Goal: Task Accomplishment & Management: Use online tool/utility

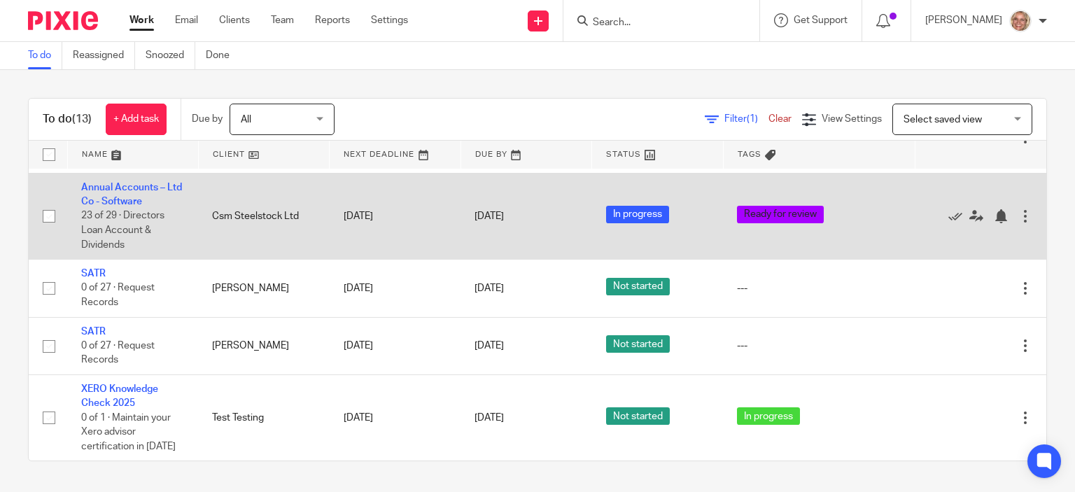
scroll to position [482, 0]
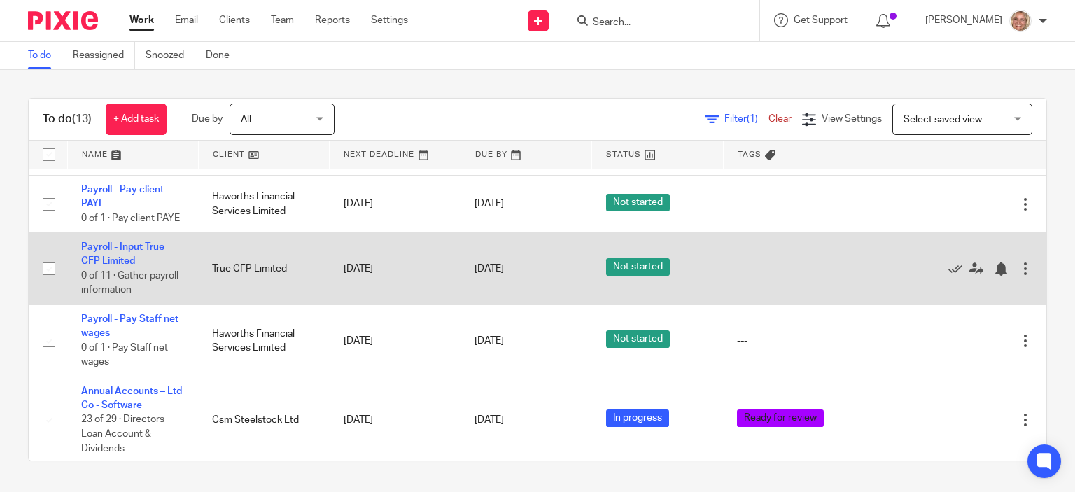
click at [106, 251] on link "Payroll - Input True CFP Limited" at bounding box center [122, 254] width 83 height 24
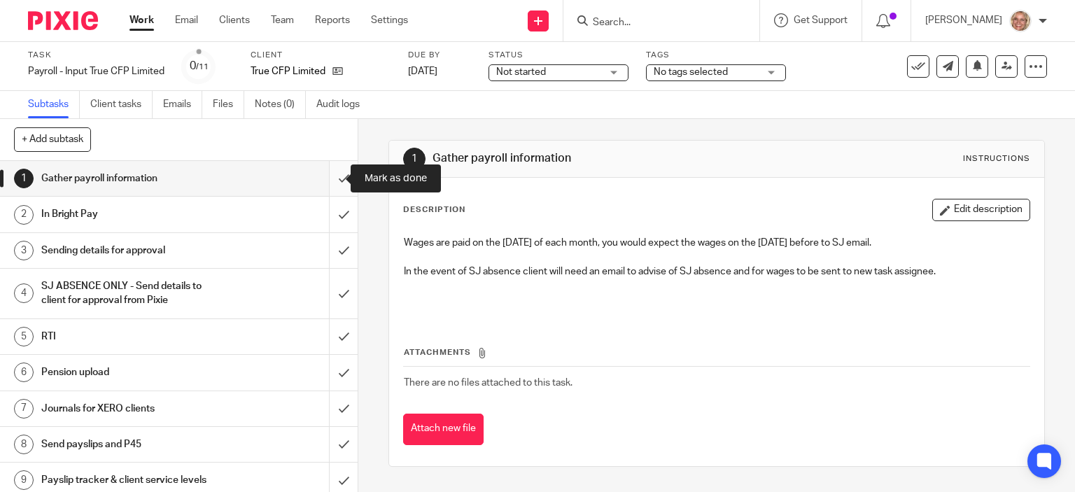
click at [328, 181] on input "submit" at bounding box center [179, 178] width 358 height 35
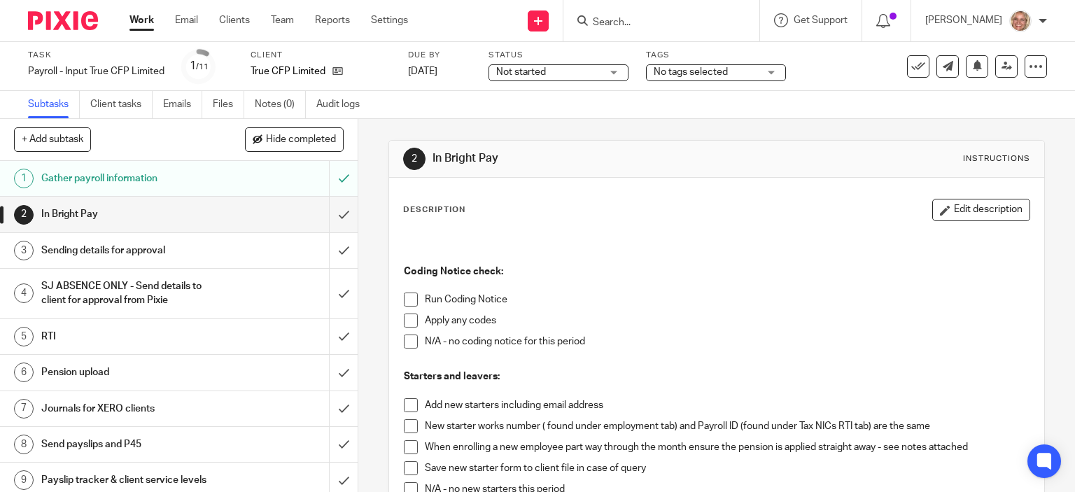
click at [414, 298] on li "Run Coding Notice" at bounding box center [717, 303] width 627 height 21
click at [409, 298] on span at bounding box center [411, 300] width 14 height 14
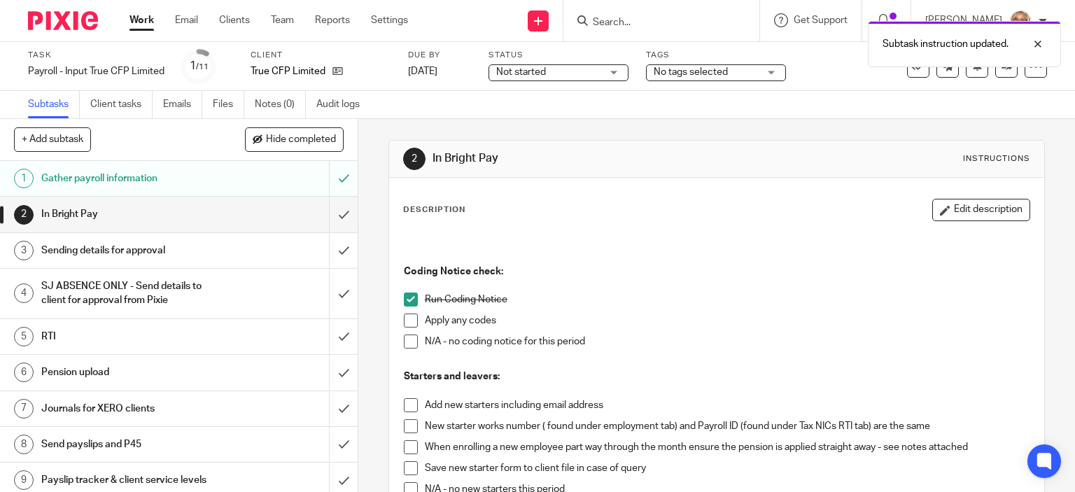
click at [408, 344] on span at bounding box center [411, 342] width 14 height 14
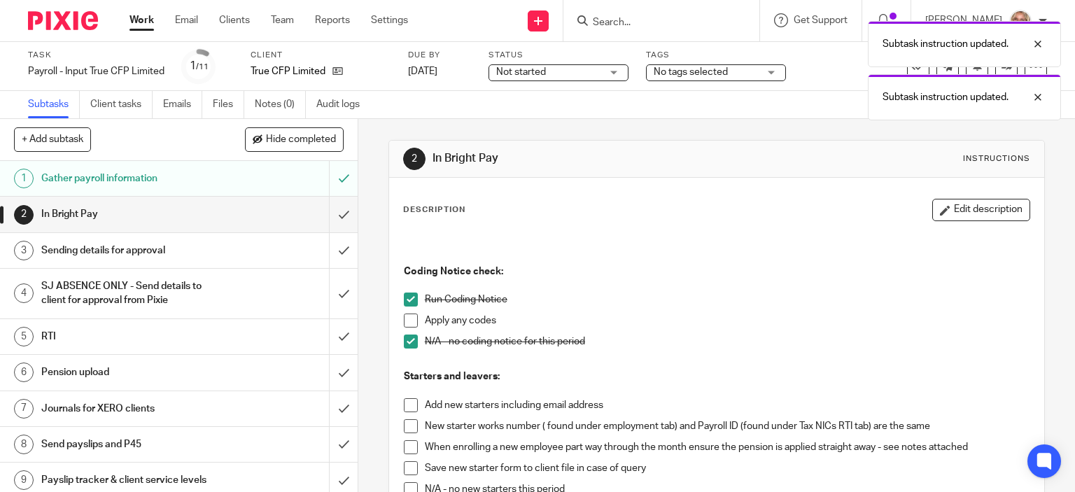
scroll to position [210, 0]
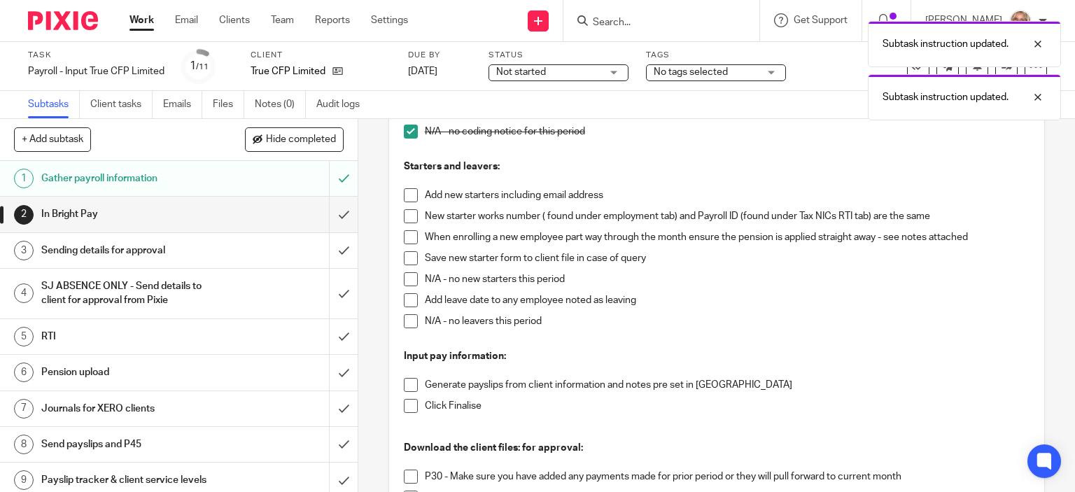
click at [404, 277] on span at bounding box center [411, 279] width 14 height 14
click at [406, 321] on span at bounding box center [411, 321] width 14 height 14
click at [404, 384] on span at bounding box center [411, 385] width 14 height 14
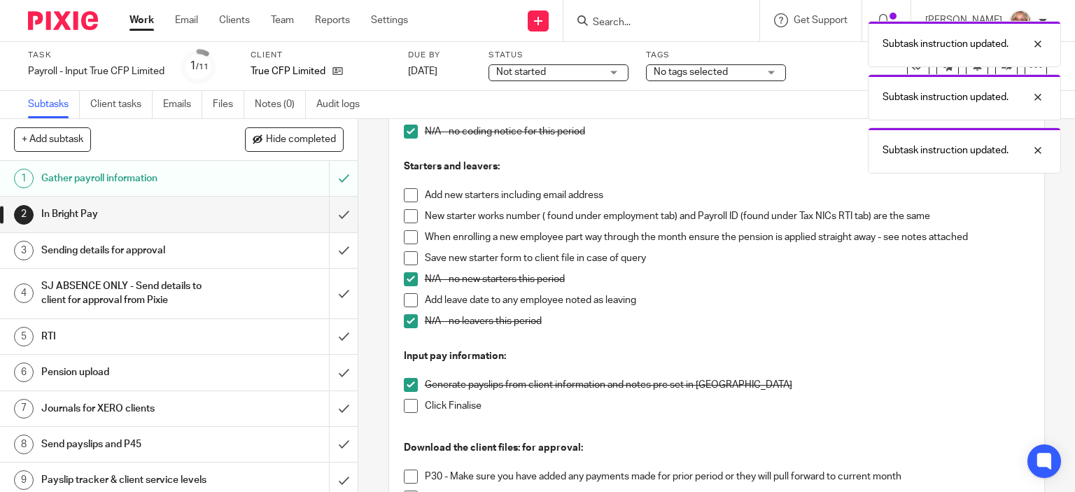
click at [405, 411] on span at bounding box center [411, 406] width 14 height 14
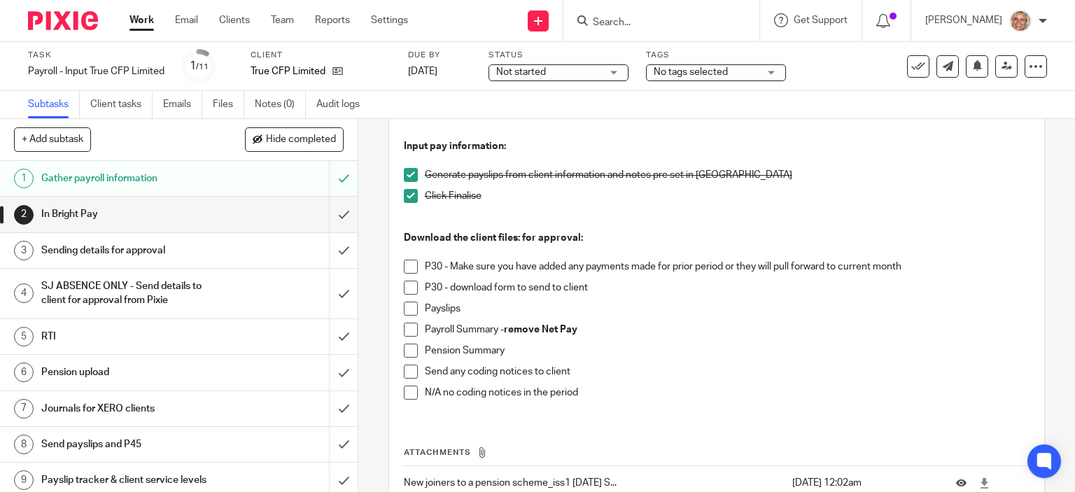
click at [404, 268] on span at bounding box center [411, 267] width 14 height 14
click at [408, 286] on span at bounding box center [411, 288] width 14 height 14
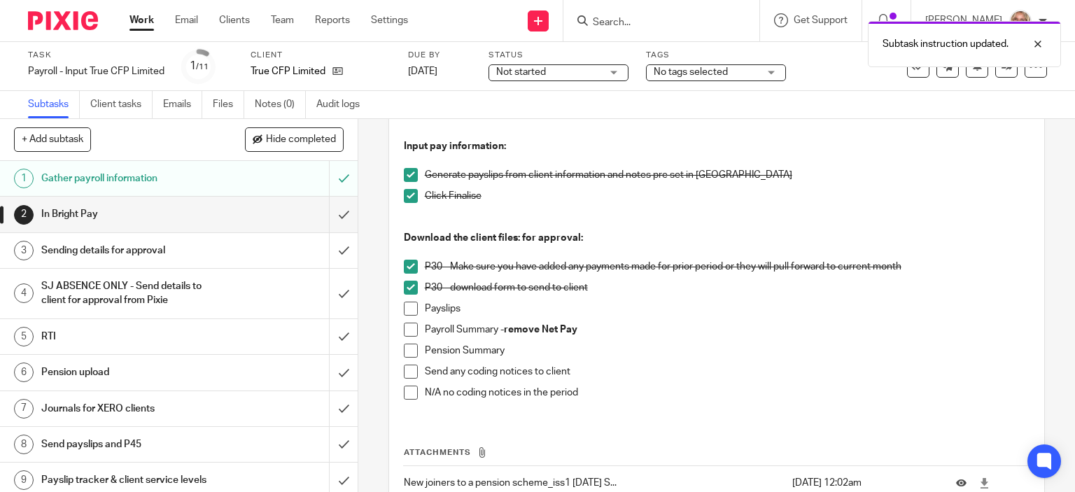
click at [405, 307] on span at bounding box center [411, 309] width 14 height 14
click at [406, 335] on span at bounding box center [411, 330] width 14 height 14
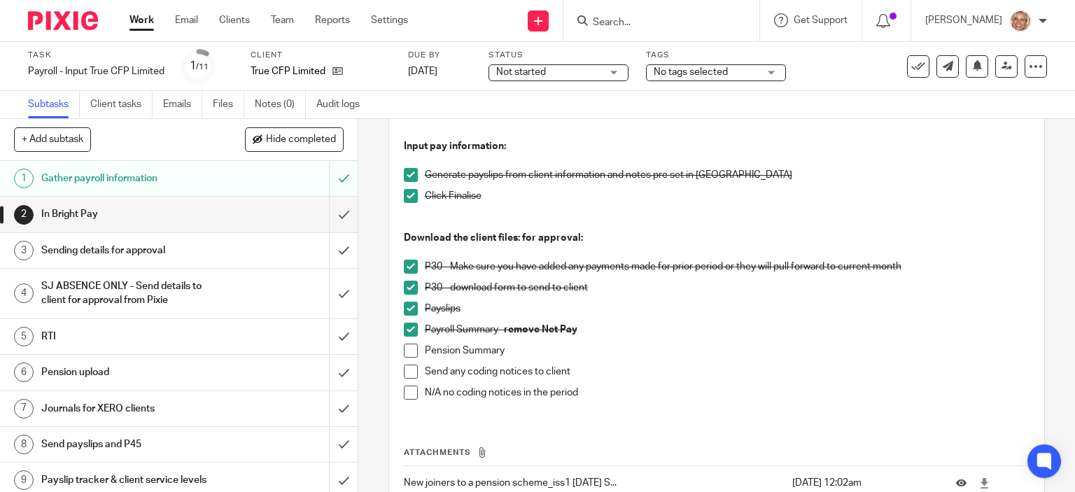
click at [405, 396] on span at bounding box center [411, 393] width 14 height 14
click at [410, 349] on span at bounding box center [411, 351] width 14 height 14
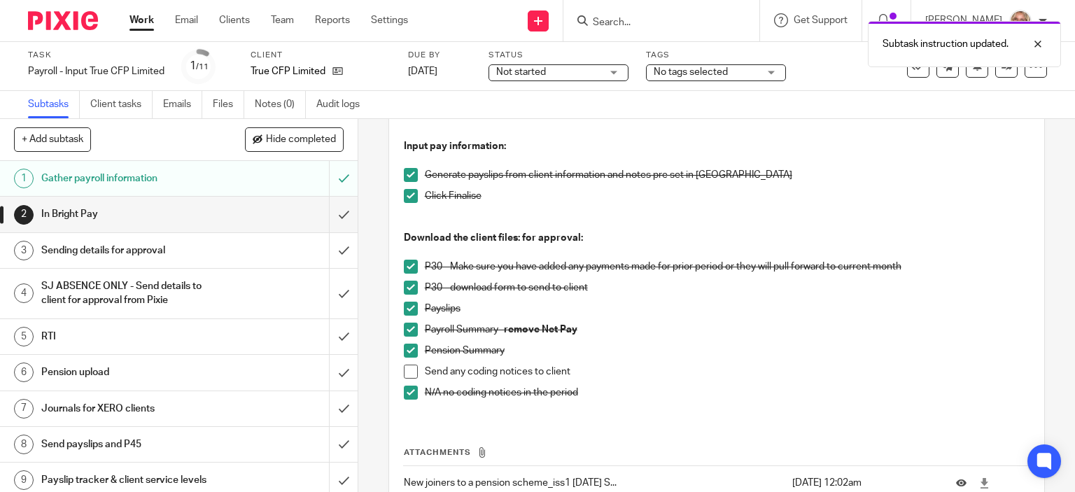
scroll to position [514, 0]
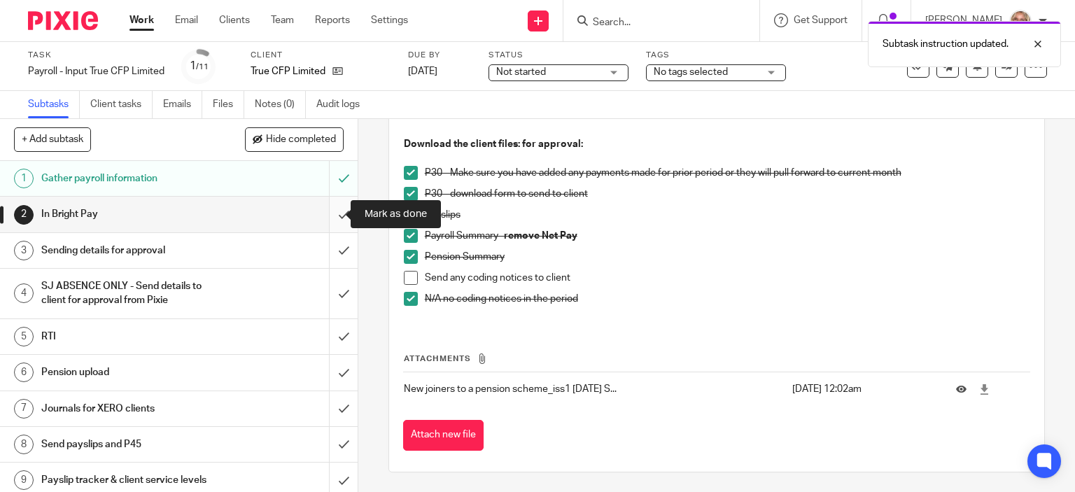
click at [328, 218] on input "submit" at bounding box center [179, 214] width 358 height 35
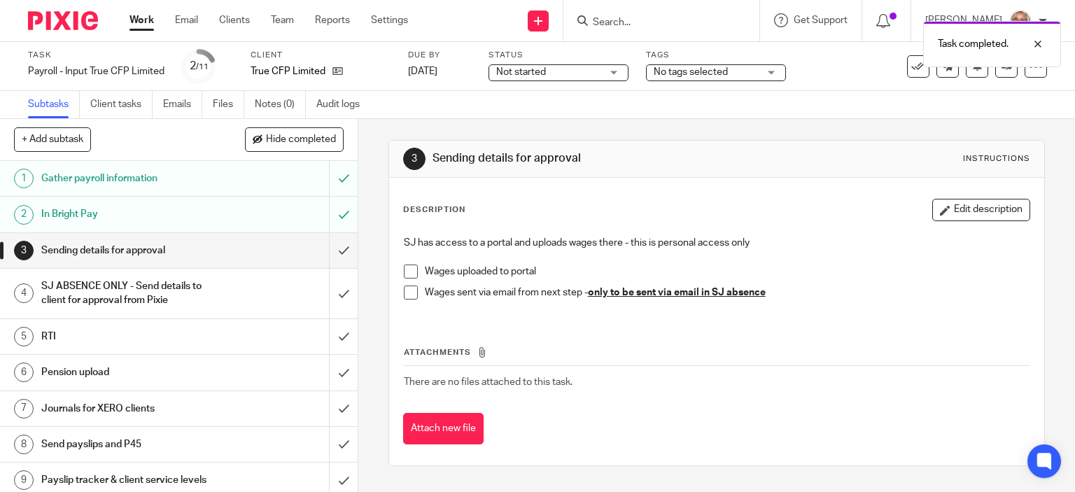
click at [410, 268] on span at bounding box center [411, 272] width 14 height 14
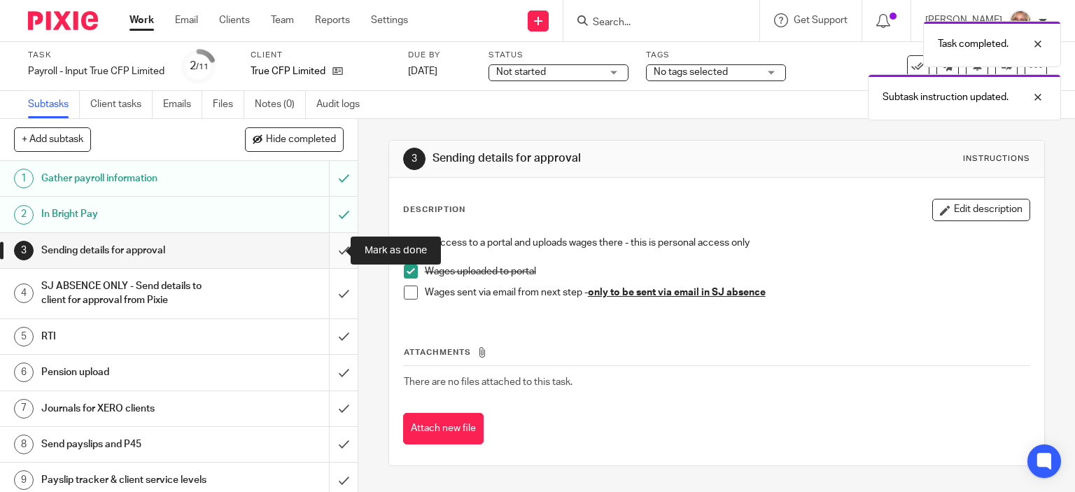
click at [327, 254] on input "submit" at bounding box center [179, 250] width 358 height 35
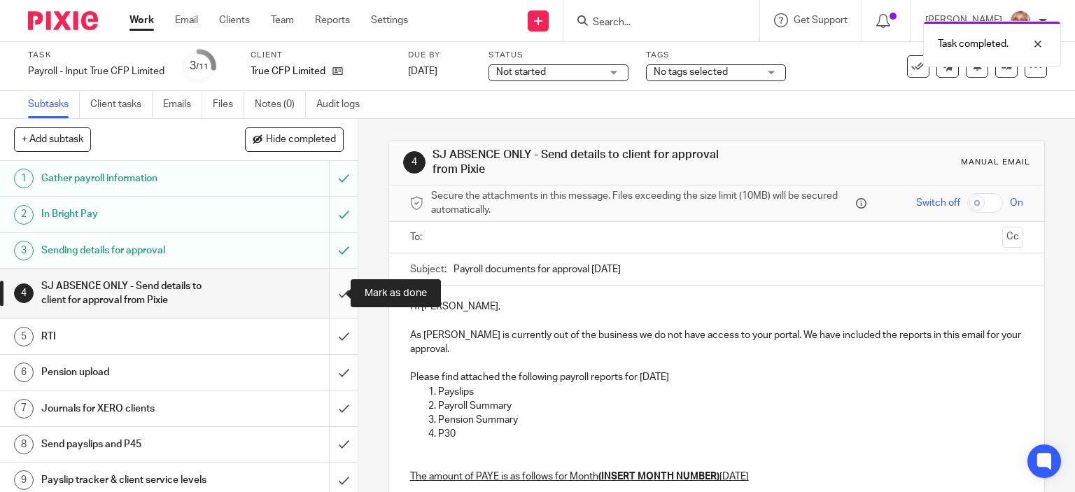
click at [331, 290] on input "submit" at bounding box center [179, 294] width 358 height 50
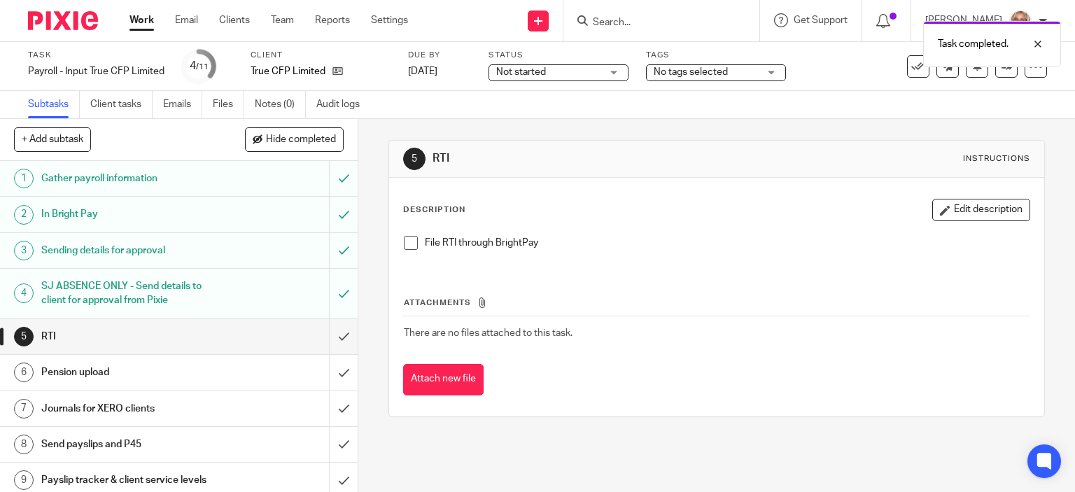
scroll to position [76, 0]
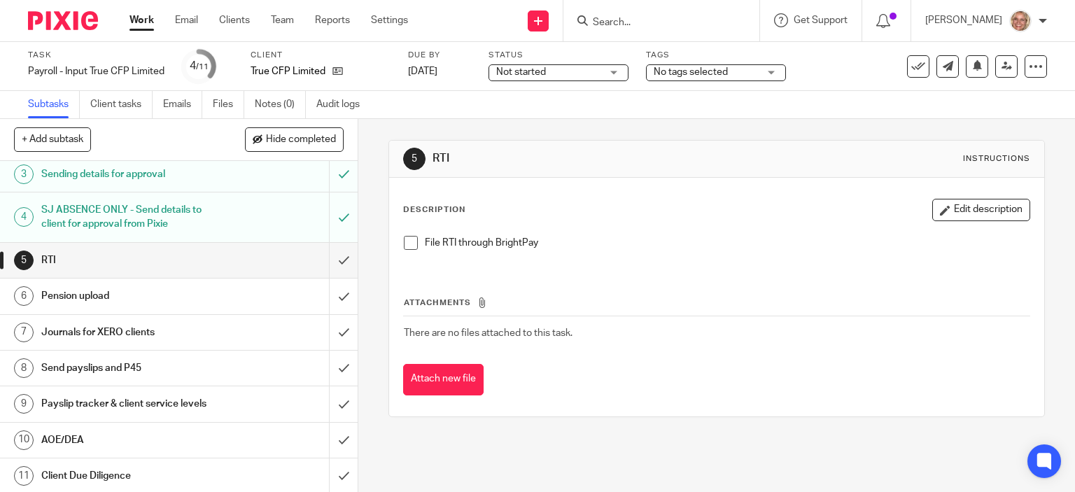
click at [181, 405] on h1 "Payslip tracker & client service levels" at bounding box center [132, 404] width 183 height 21
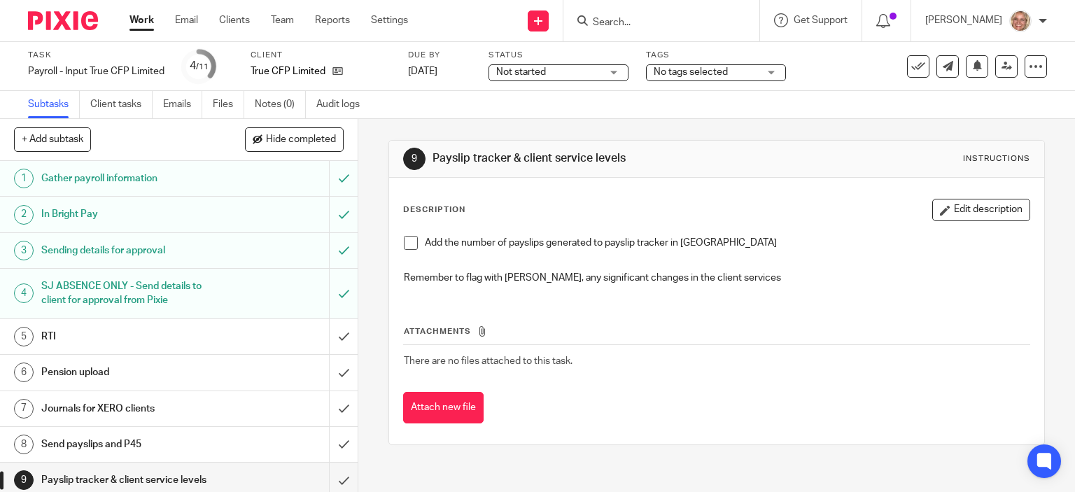
click at [410, 245] on span at bounding box center [411, 243] width 14 height 14
click at [620, 73] on div "Not started Not started" at bounding box center [559, 72] width 140 height 17
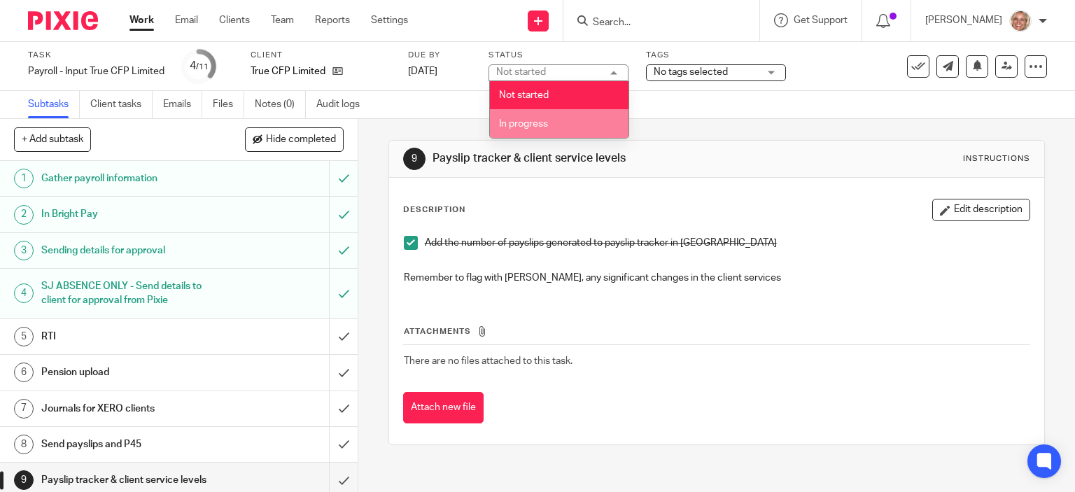
click at [585, 114] on li "In progress" at bounding box center [559, 123] width 139 height 29
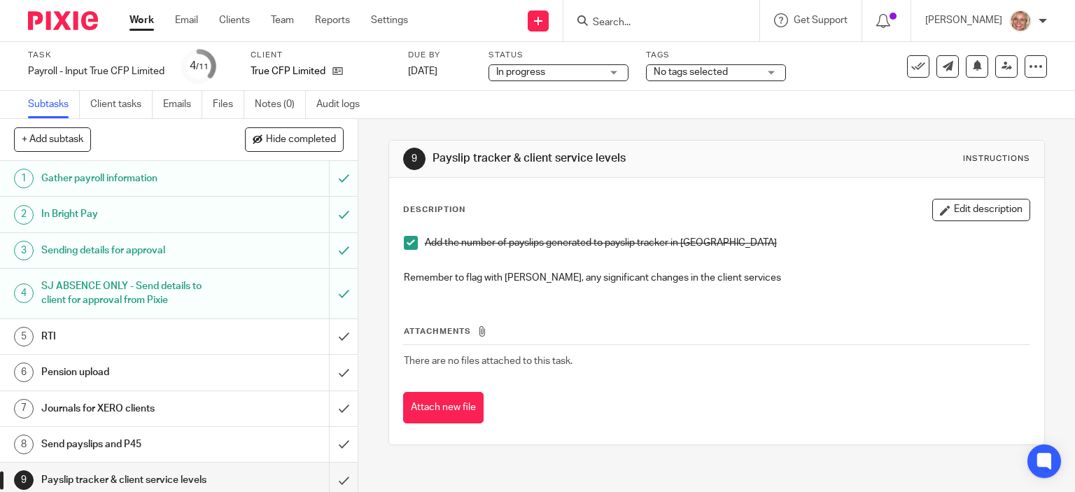
click at [775, 71] on div "No tags selected" at bounding box center [716, 72] width 140 height 17
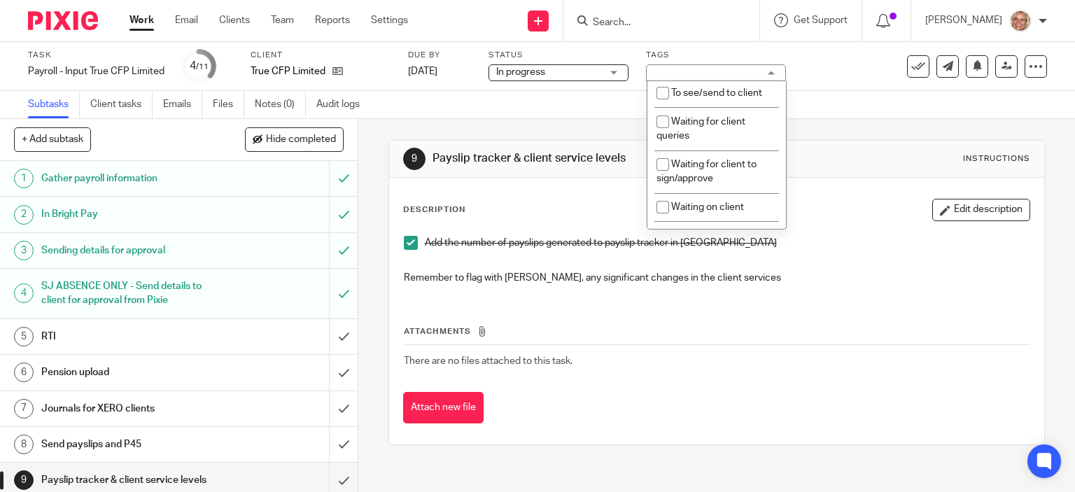
scroll to position [252, 0]
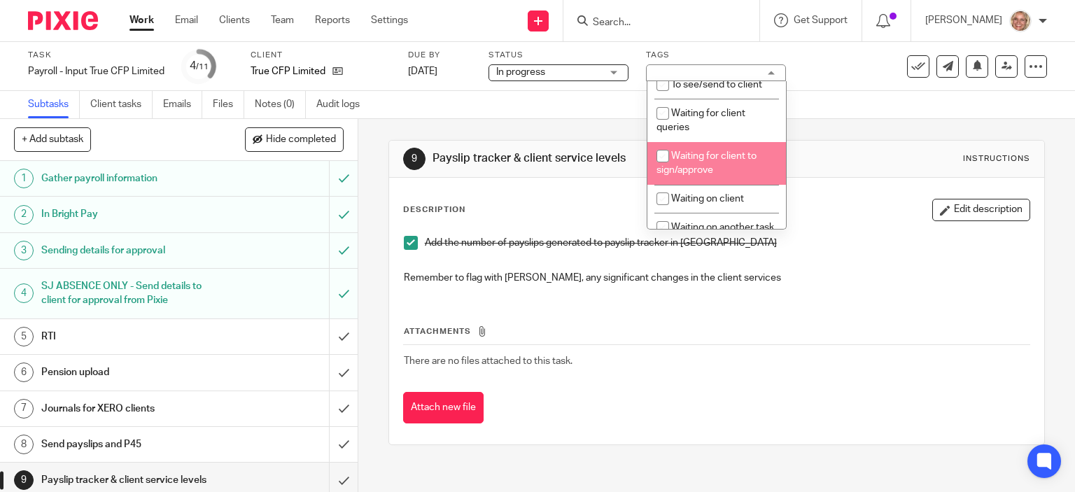
click at [742, 164] on span "Waiting for client to sign/approve" at bounding box center [707, 163] width 100 height 25
checkbox input "true"
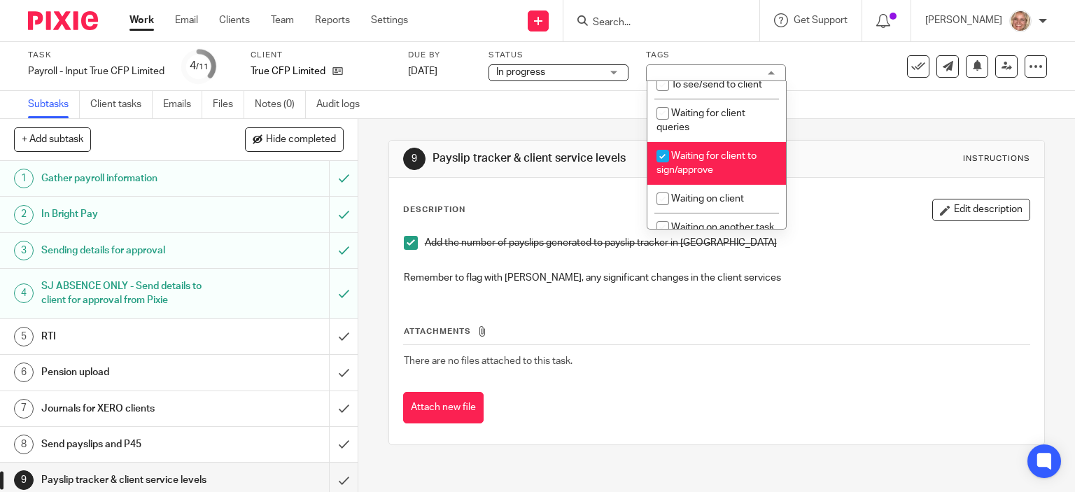
click at [130, 17] on link "Work" at bounding box center [142, 20] width 25 height 14
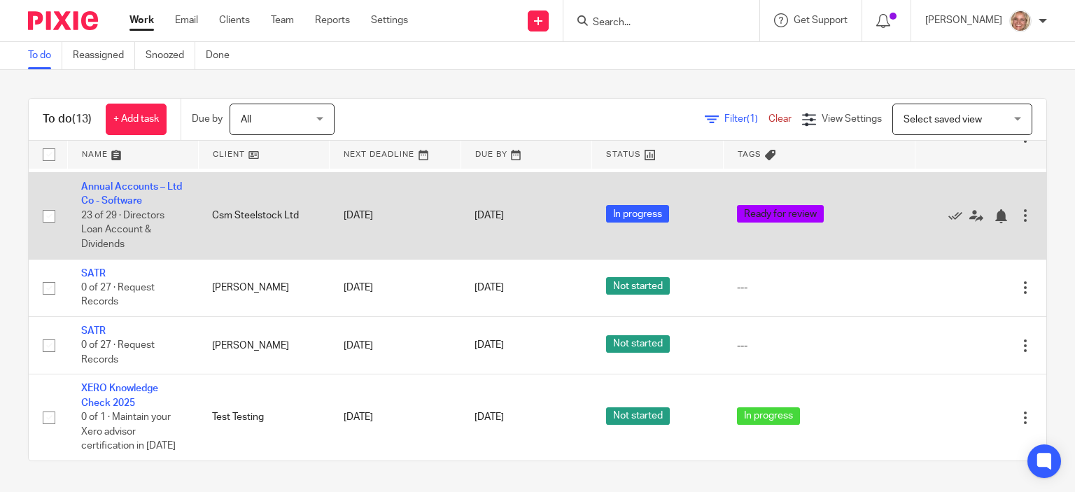
scroll to position [468, 0]
